Goal: Check status

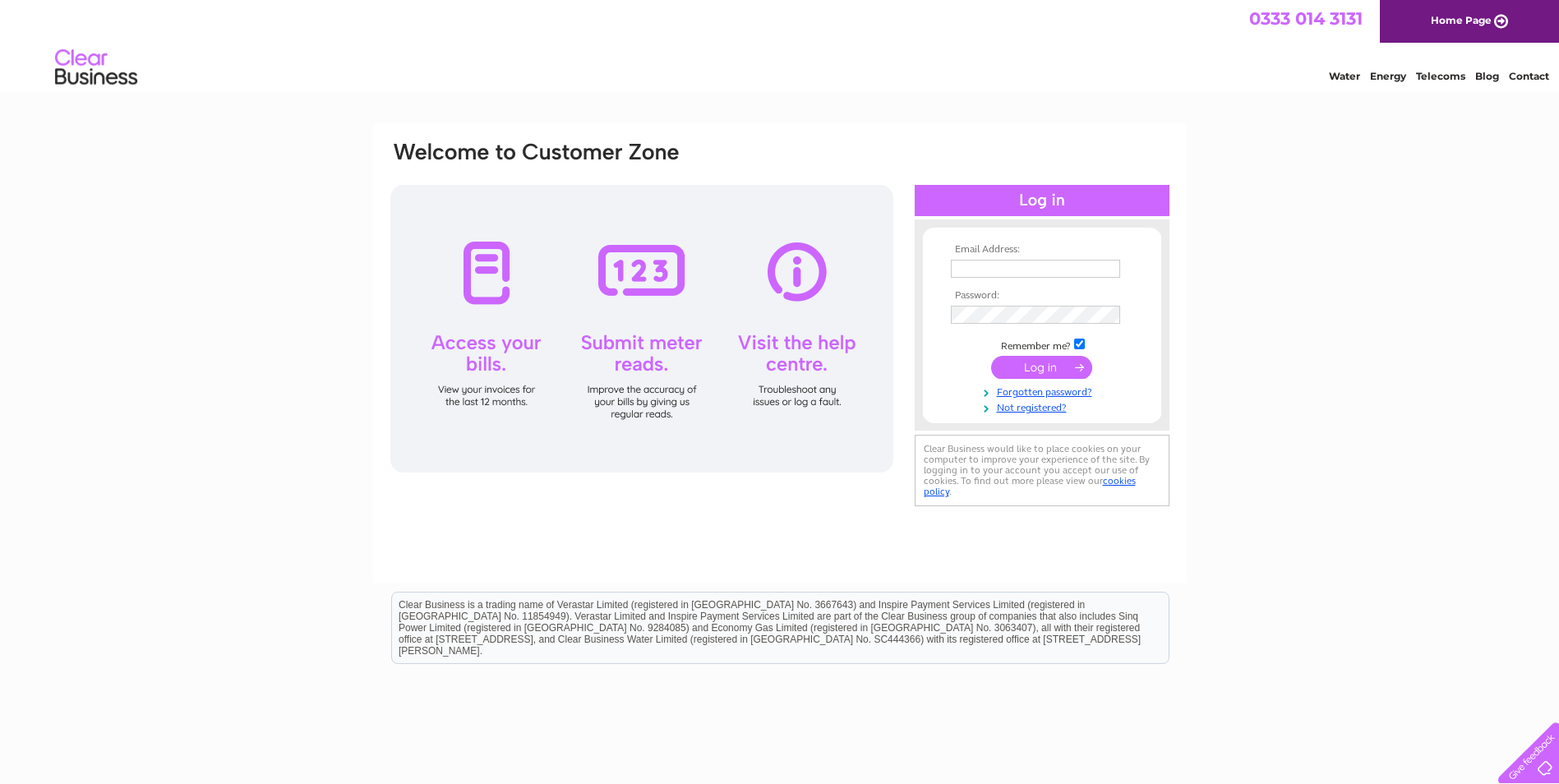
type input "adamsimpson88@hotmail.co.uk"
click at [1036, 362] on input "submit" at bounding box center [1042, 367] width 101 height 23
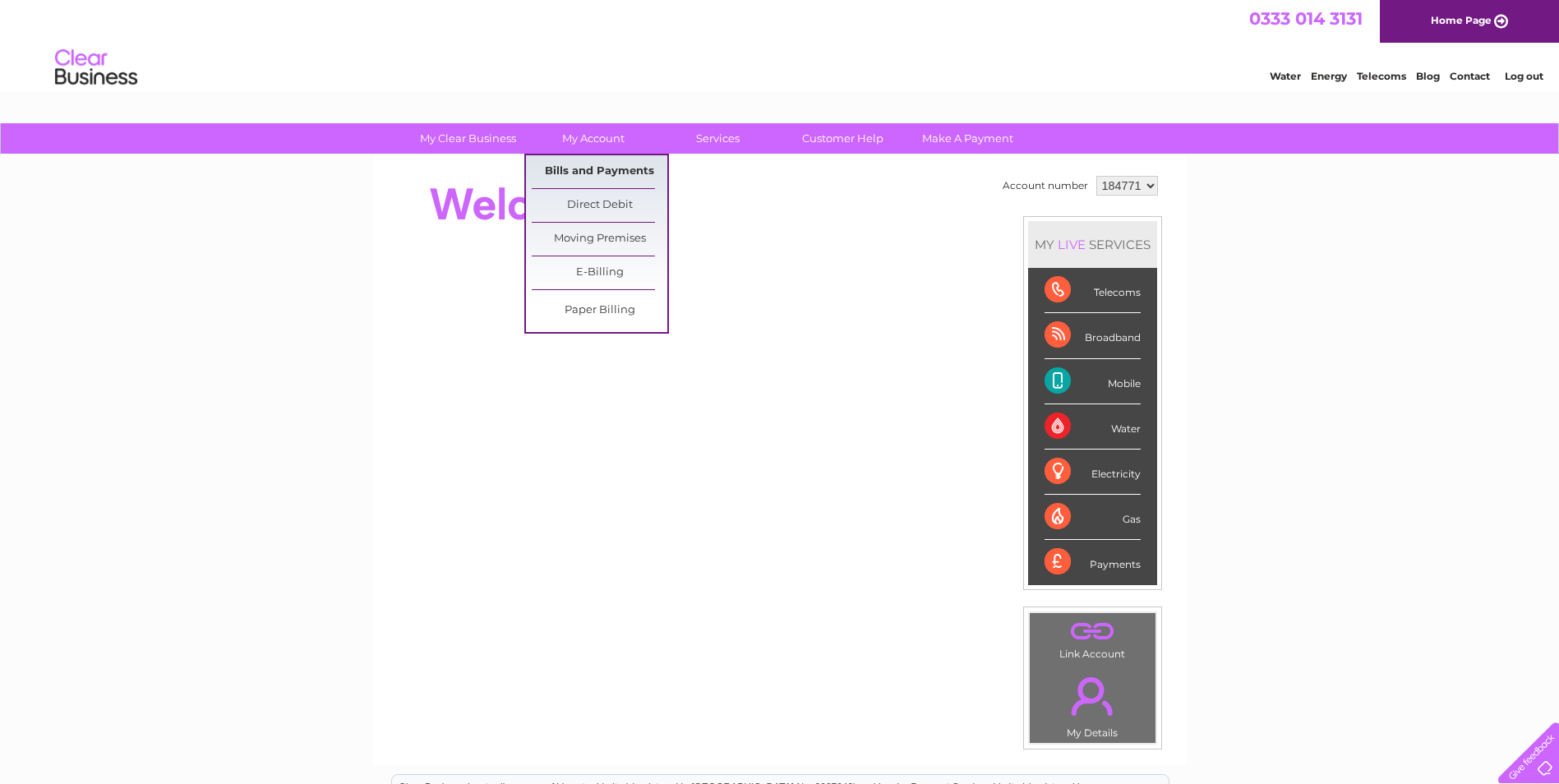
click at [607, 173] on link "Bills and Payments" at bounding box center [599, 171] width 135 height 32
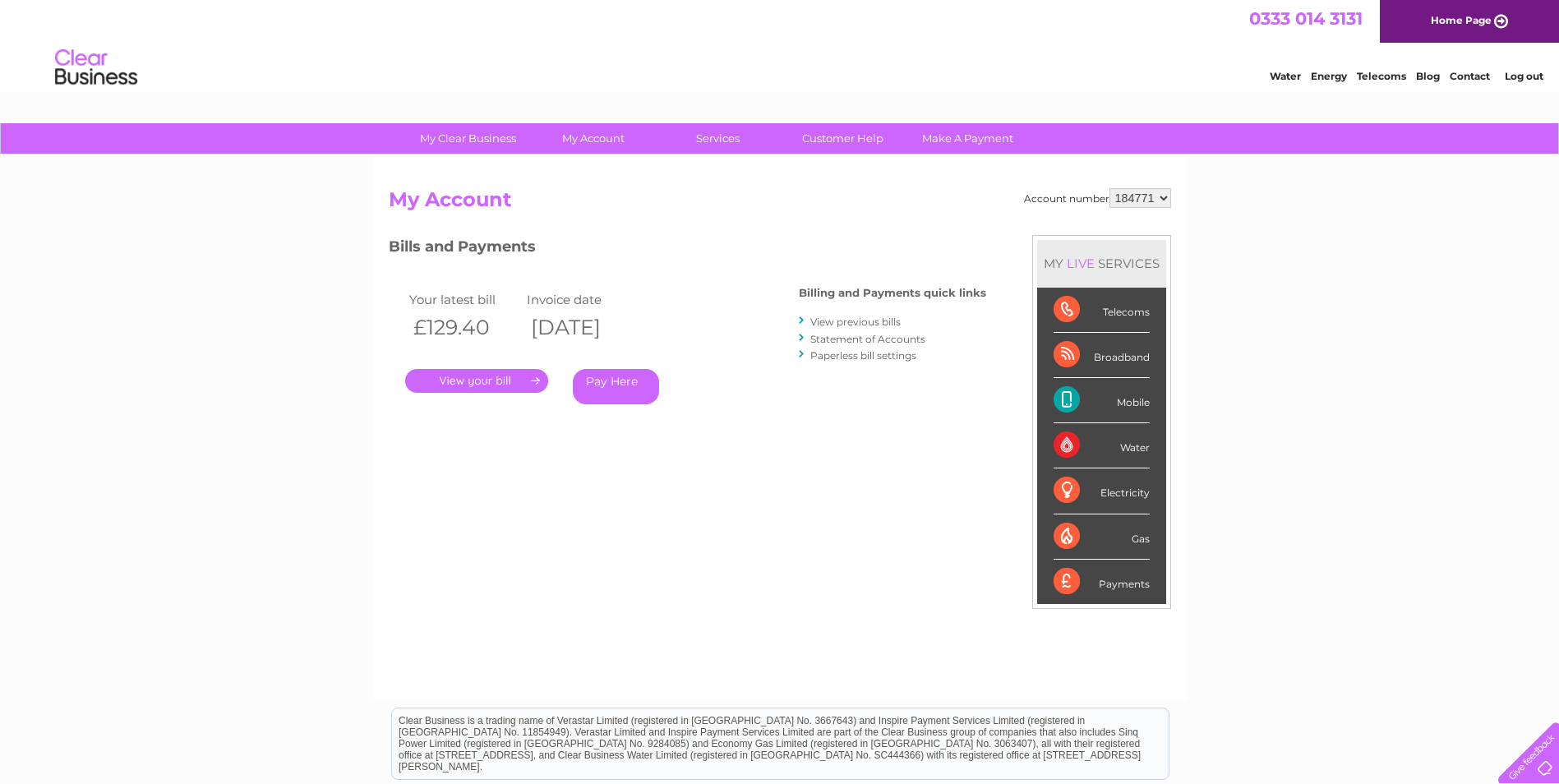
click at [490, 380] on link "." at bounding box center [476, 381] width 143 height 23
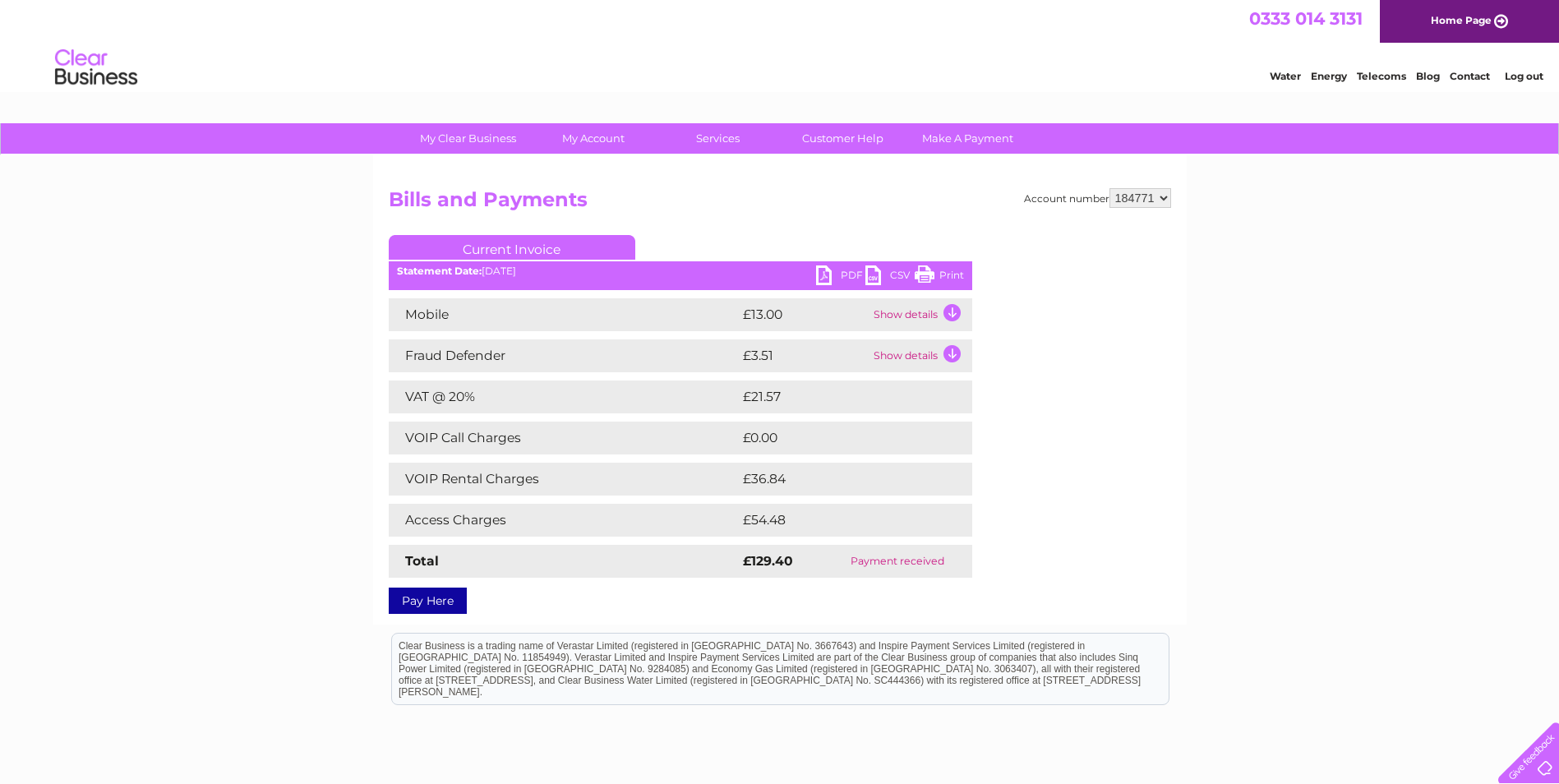
click at [835, 279] on link "PDF" at bounding box center [841, 277] width 50 height 23
